Goal: Transaction & Acquisition: Purchase product/service

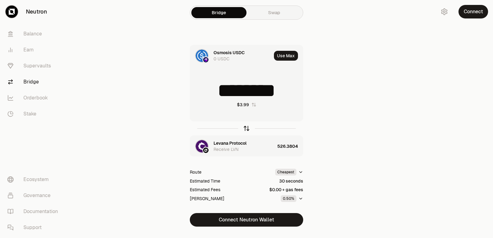
click at [245, 126] on icon "button" at bounding box center [246, 128] width 7 height 7
drag, startPoint x: 299, startPoint y: 88, endPoint x: 220, endPoint y: 90, distance: 79.9
click at [220, 90] on input "**********" at bounding box center [246, 90] width 113 height 18
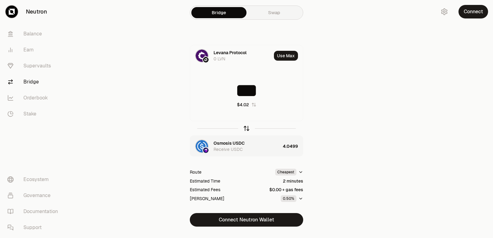
type input "***"
click at [245, 128] on icon "button" at bounding box center [247, 128] width 4 height 2
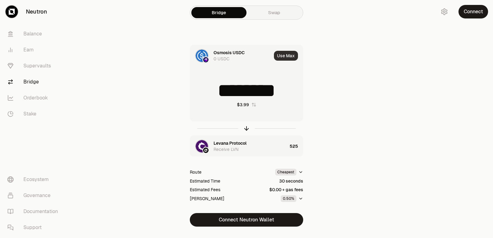
click at [282, 54] on button "Use Max" at bounding box center [286, 56] width 24 height 10
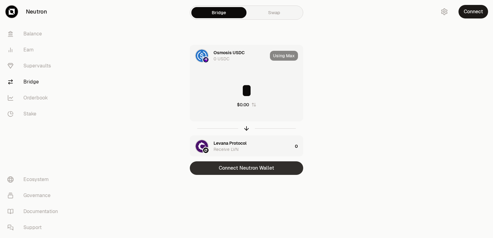
click at [246, 172] on button "Connect Neutron Wallet" at bounding box center [246, 169] width 113 height 14
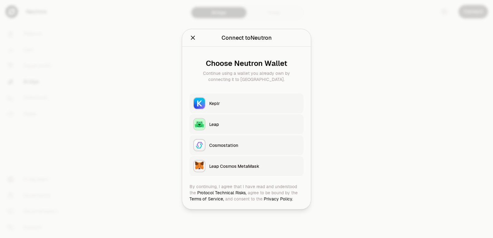
click at [228, 108] on button "Keplr" at bounding box center [247, 103] width 114 height 20
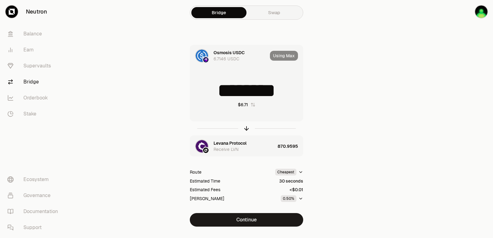
click at [285, 58] on div "Using Max" at bounding box center [286, 55] width 33 height 21
click at [245, 126] on icon "button" at bounding box center [246, 128] width 7 height 7
type input "**********"
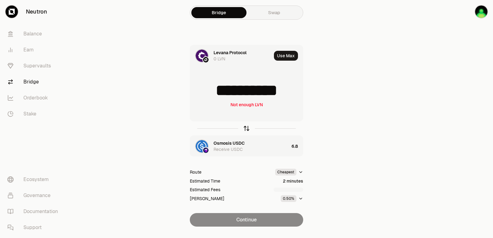
click at [245, 126] on icon "button" at bounding box center [246, 128] width 7 height 7
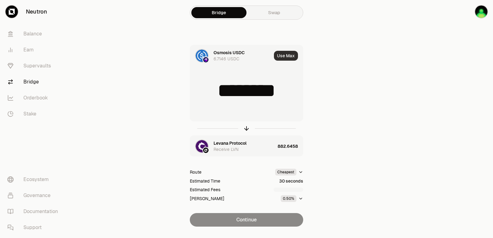
click at [287, 53] on button "Use Max" at bounding box center [286, 56] width 24 height 10
type input "********"
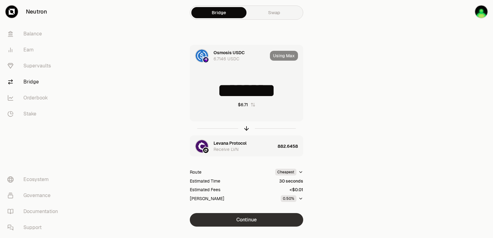
click at [244, 224] on button "Continue" at bounding box center [246, 220] width 113 height 14
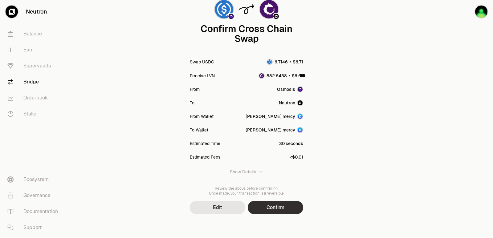
scroll to position [51, 0]
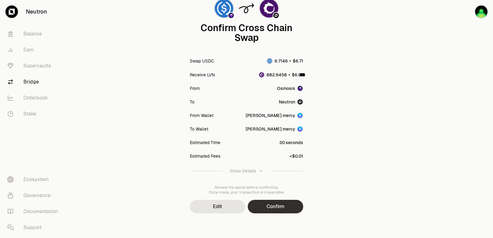
click at [262, 208] on button "Confirm" at bounding box center [275, 207] width 55 height 14
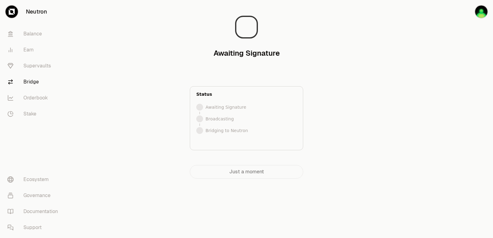
scroll to position [0, 0]
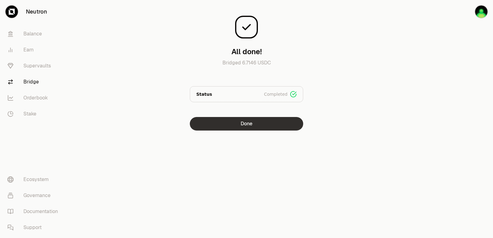
click at [249, 126] on button "Done" at bounding box center [246, 124] width 113 height 14
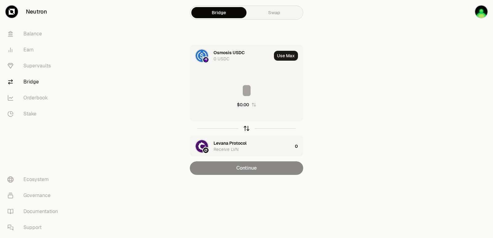
click at [249, 127] on icon "button" at bounding box center [246, 128] width 7 height 7
click at [282, 55] on button "Use Max" at bounding box center [286, 56] width 24 height 10
type input "**********"
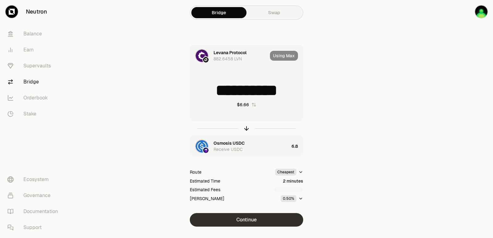
click at [247, 220] on button "Continue" at bounding box center [246, 220] width 113 height 14
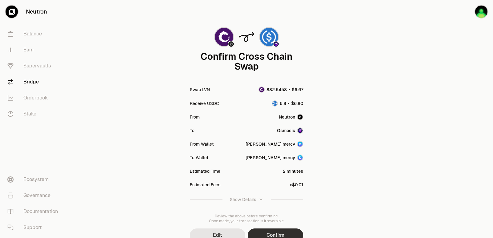
scroll to position [51, 0]
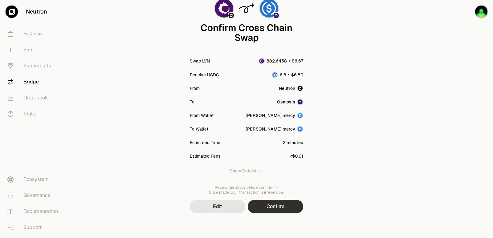
click at [271, 203] on button "Confirm" at bounding box center [275, 207] width 55 height 14
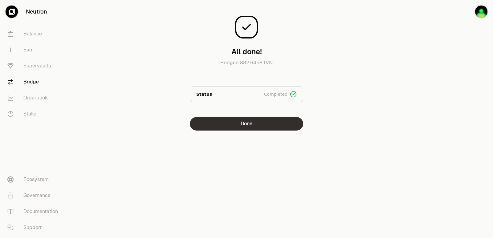
click at [270, 126] on button "Done" at bounding box center [246, 124] width 113 height 14
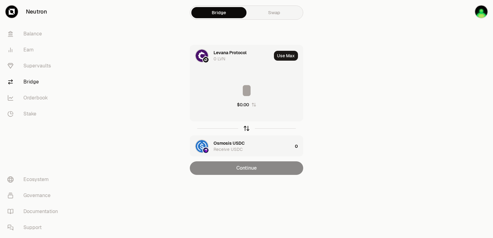
click at [245, 129] on icon "button" at bounding box center [246, 128] width 7 height 7
click at [245, 130] on icon "button" at bounding box center [246, 128] width 7 height 7
click at [289, 53] on button "Use Max" at bounding box center [286, 56] width 24 height 10
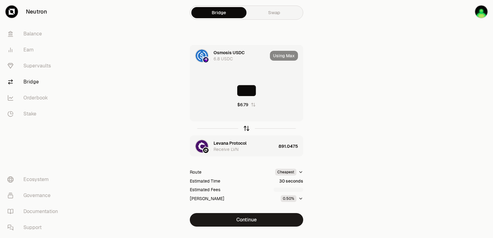
click at [248, 127] on icon "button" at bounding box center [247, 128] width 4 height 2
type input "*********"
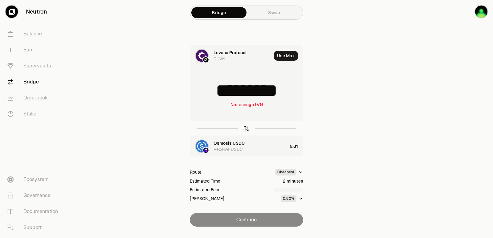
click at [248, 127] on icon "button" at bounding box center [247, 128] width 4 height 2
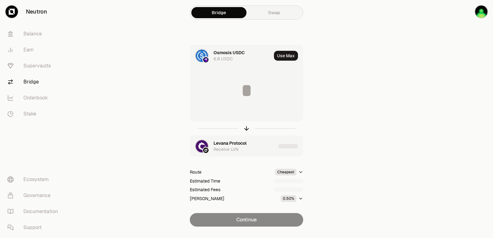
type input "********"
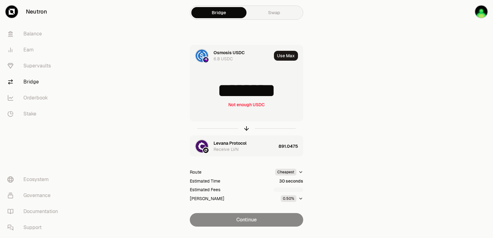
click at [237, 142] on div "Levana Protocol" at bounding box center [230, 143] width 33 height 6
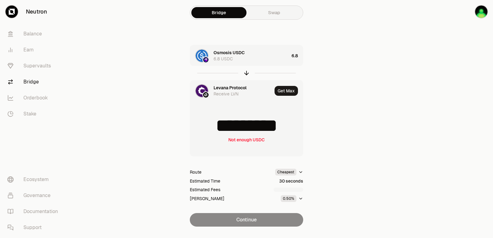
click at [224, 86] on div "Levana Protocol" at bounding box center [230, 88] width 33 height 6
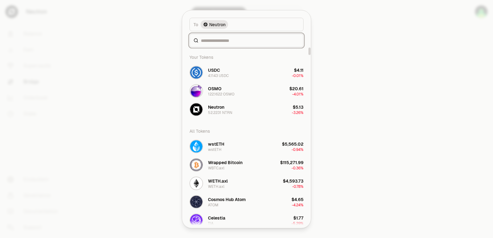
click at [224, 38] on input at bounding box center [250, 40] width 99 height 6
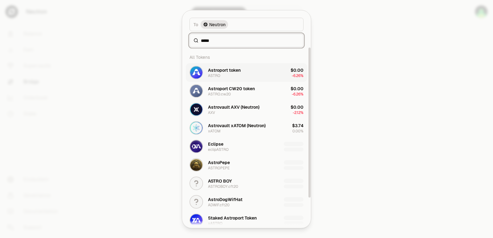
type input "*****"
click at [217, 68] on div "Astroport token" at bounding box center [224, 70] width 33 height 6
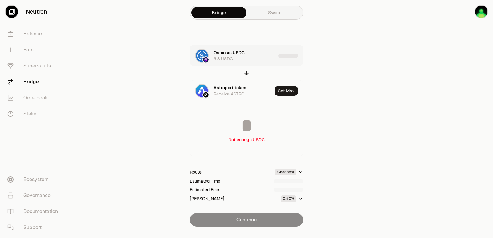
click at [279, 57] on div "button" at bounding box center [288, 56] width 20 height 4
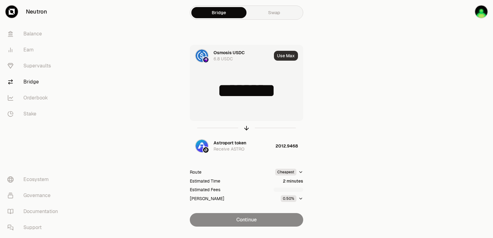
click at [283, 57] on button "Use Max" at bounding box center [286, 56] width 24 height 10
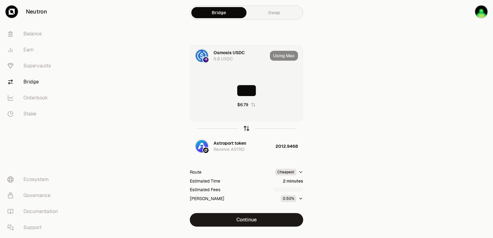
click at [247, 127] on icon "button" at bounding box center [247, 129] width 0 height 4
type input "**********"
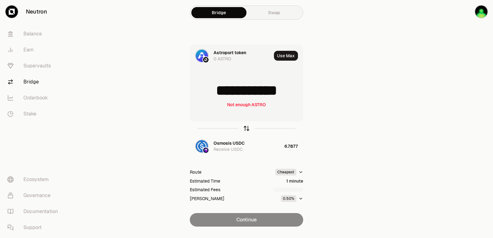
click at [247, 127] on icon "button" at bounding box center [247, 129] width 0 height 4
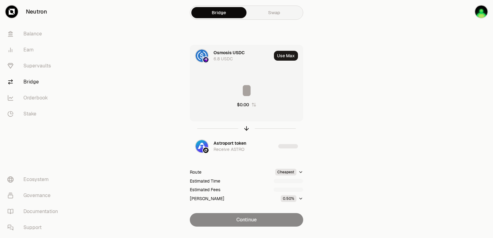
click at [228, 93] on input at bounding box center [246, 90] width 113 height 18
type input "*"
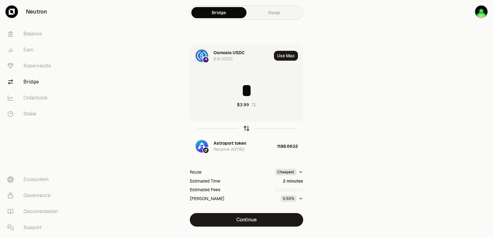
click at [247, 125] on icon "button" at bounding box center [246, 128] width 7 height 7
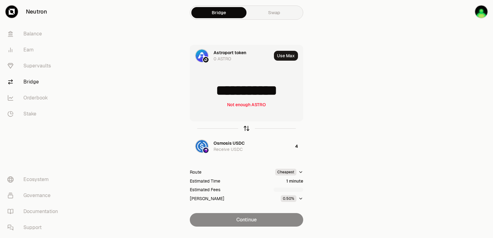
click at [247, 129] on icon "button" at bounding box center [246, 128] width 7 height 7
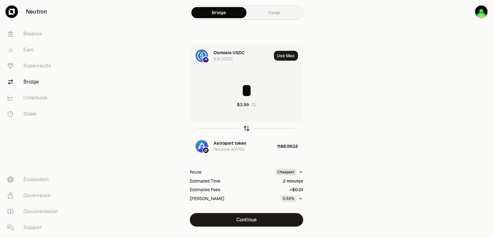
click at [247, 129] on icon "button" at bounding box center [246, 128] width 7 height 7
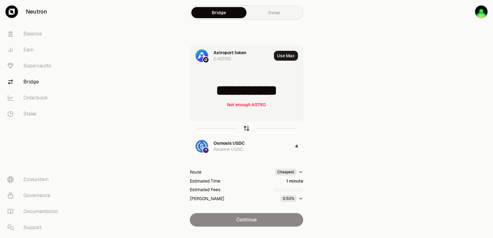
click at [247, 129] on icon "button" at bounding box center [246, 128] width 7 height 7
type input "*"
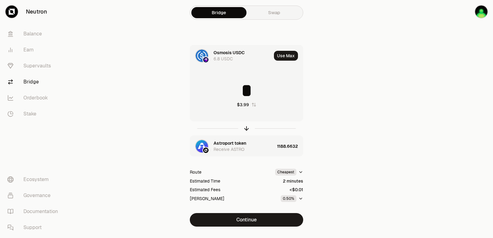
click at [235, 143] on div "Astroport token" at bounding box center [230, 143] width 33 height 6
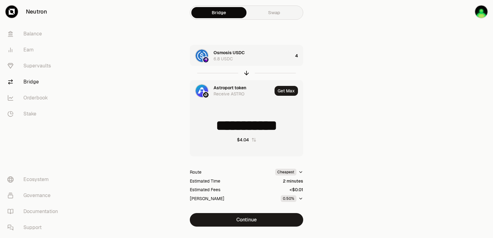
click at [213, 89] on div "Astroport token Receive ASTRO" at bounding box center [231, 90] width 82 height 21
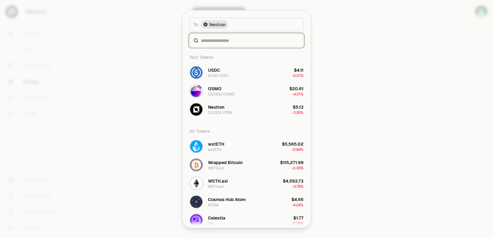
click at [218, 43] on input at bounding box center [250, 40] width 99 height 6
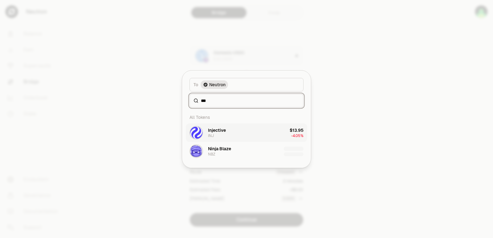
type input "***"
click at [235, 125] on button "Injective INJ $13.95 -4.05%" at bounding box center [246, 133] width 121 height 18
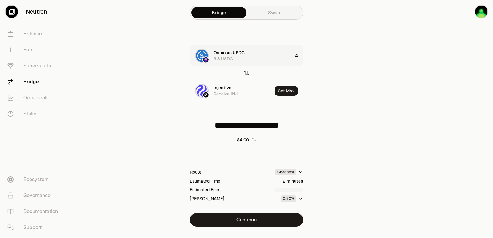
click at [246, 73] on icon "button" at bounding box center [246, 73] width 7 height 7
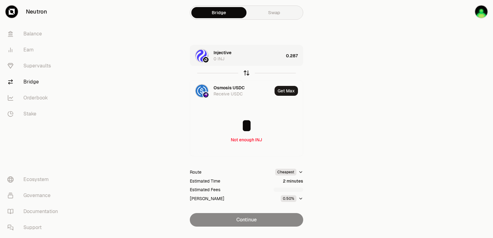
click at [246, 73] on icon "button" at bounding box center [246, 73] width 7 height 7
type input "**********"
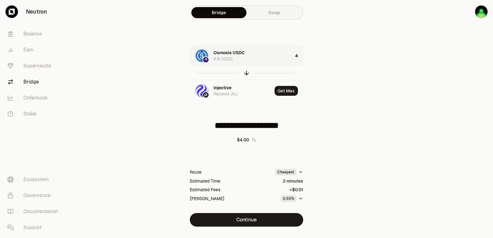
click at [251, 60] on div "Osmosis USDC 6.8 USDC" at bounding box center [253, 56] width 79 height 12
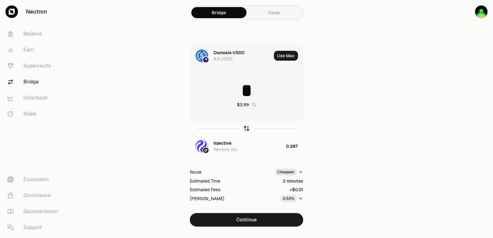
click at [248, 129] on icon "button" at bounding box center [246, 128] width 7 height 7
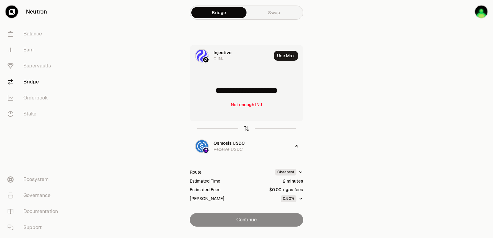
click at [248, 129] on icon "button" at bounding box center [246, 128] width 7 height 7
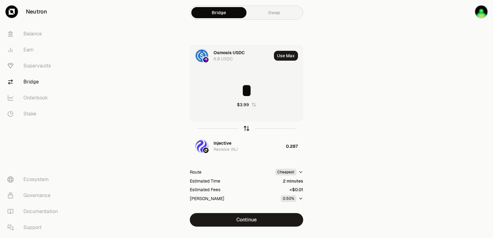
click at [248, 129] on icon "button" at bounding box center [246, 128] width 7 height 7
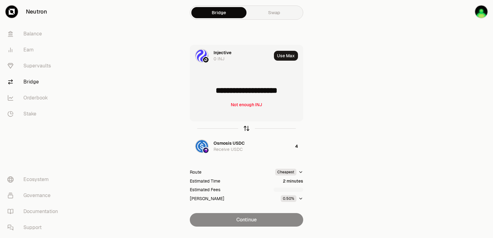
click at [248, 129] on icon "button" at bounding box center [246, 128] width 7 height 7
type input "*"
